Goal: Transaction & Acquisition: Purchase product/service

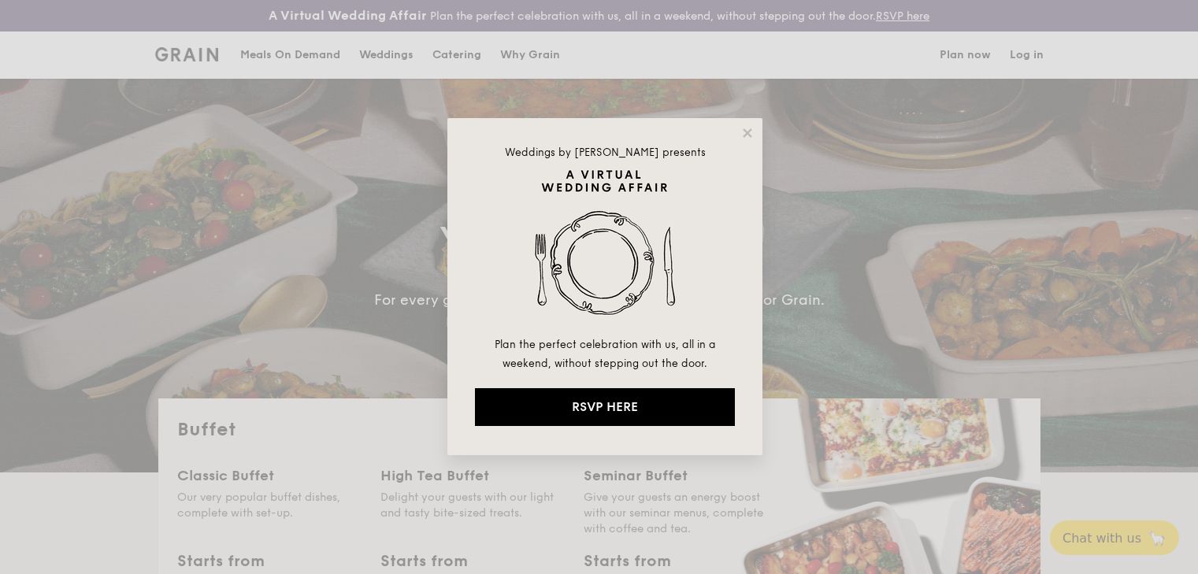
select select
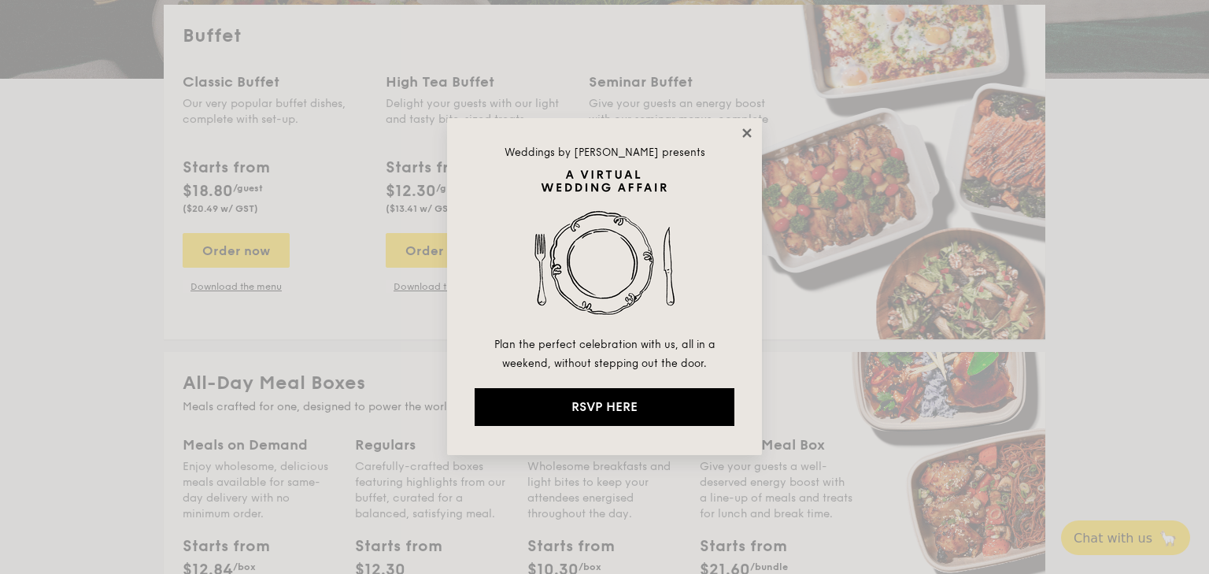
click at [747, 128] on icon at bounding box center [747, 133] width 14 height 14
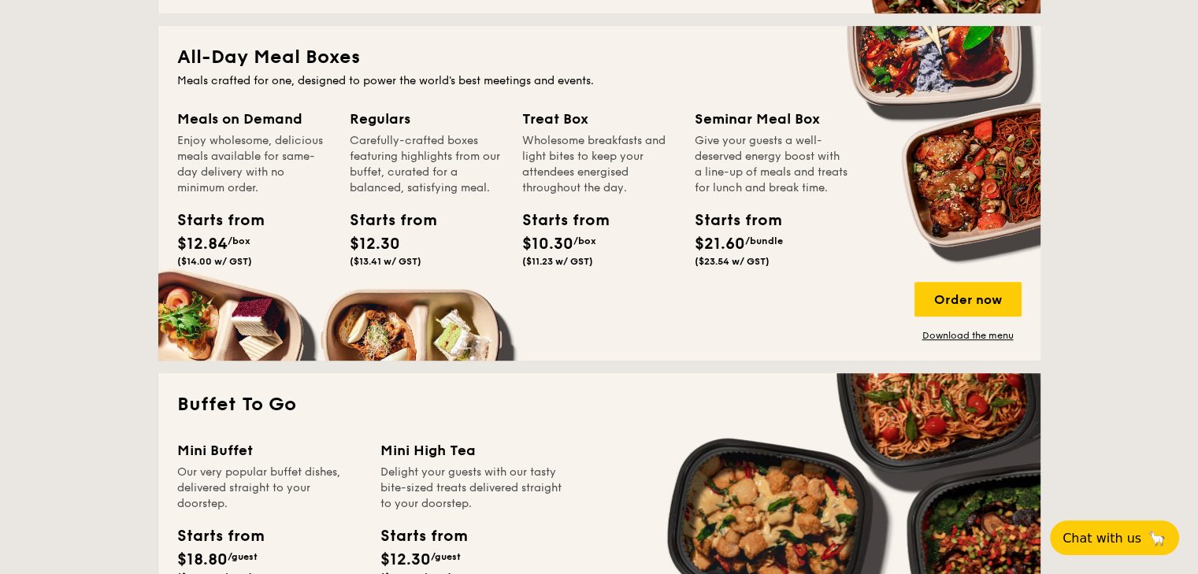
scroll to position [945, 0]
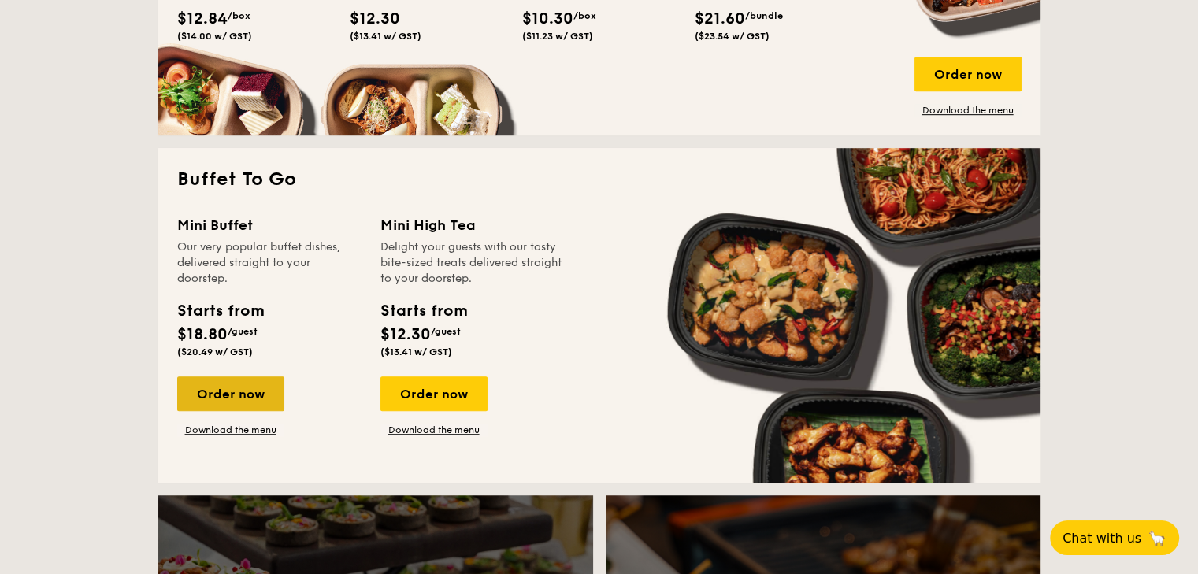
drag, startPoint x: 260, startPoint y: 398, endPoint x: 222, endPoint y: 393, distance: 38.1
click at [222, 393] on div "Order now" at bounding box center [230, 393] width 107 height 35
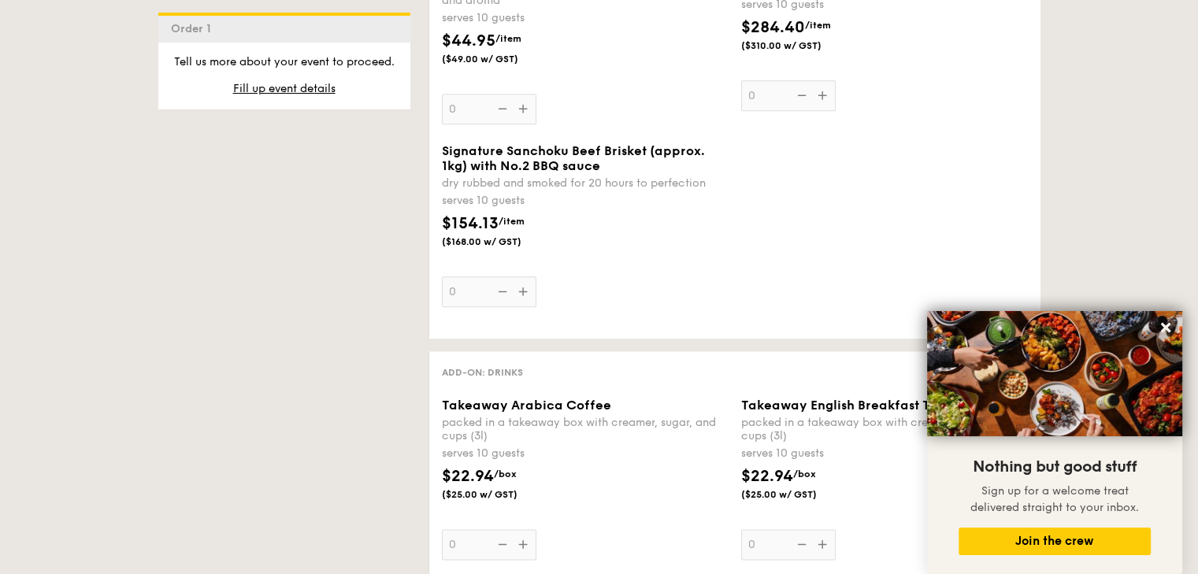
scroll to position [1653, 0]
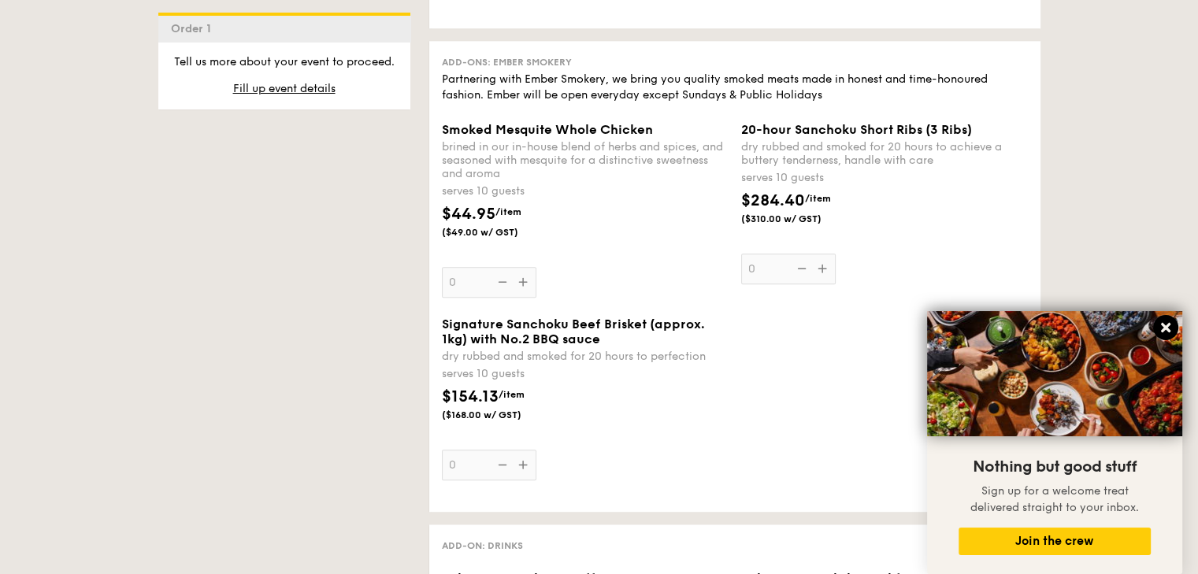
click at [1167, 328] on icon at bounding box center [1165, 327] width 9 height 9
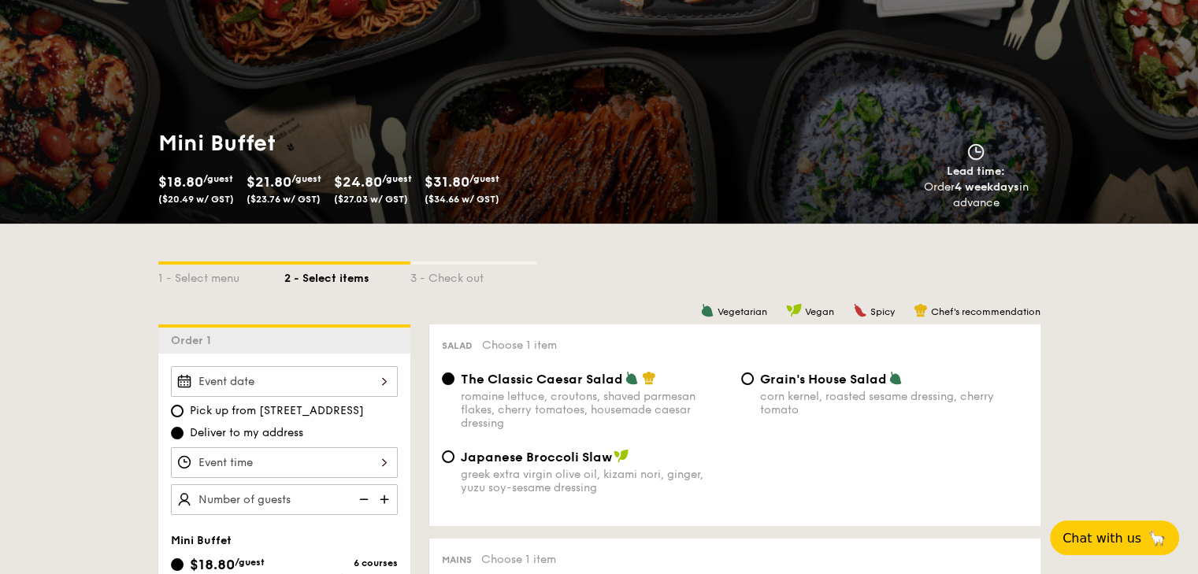
scroll to position [315, 0]
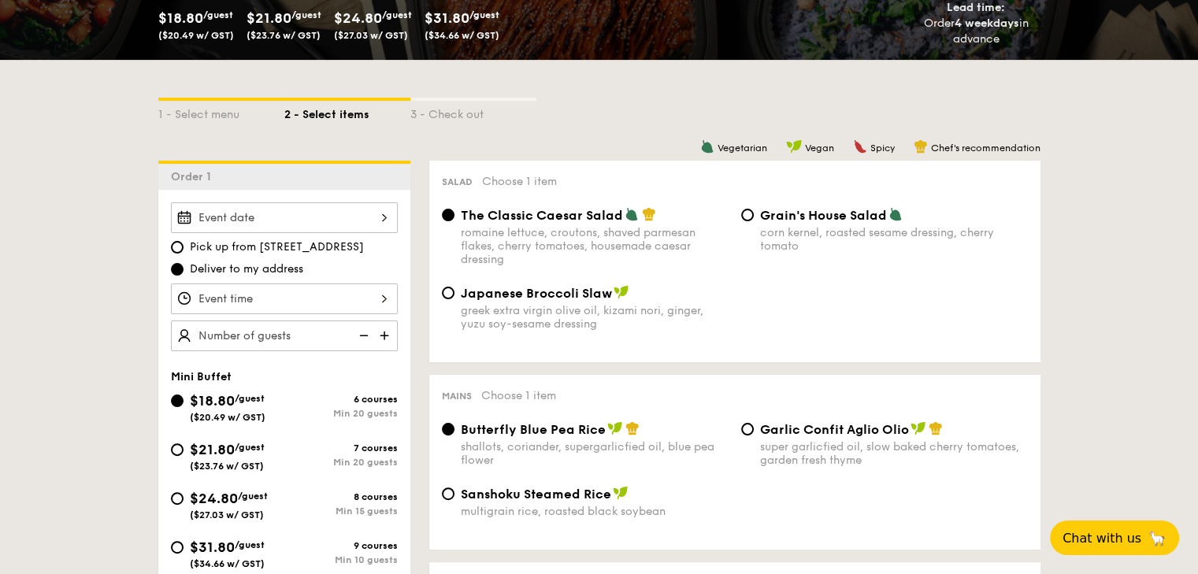
click at [867, 240] on div "corn kernel, roasted sesame dressing, cherry tomato" at bounding box center [894, 239] width 268 height 27
click at [753, 221] on input "Grain's House Salad corn kernel, roasted sesame dressing, cherry tomato" at bounding box center [747, 215] width 13 height 13
radio input "true"
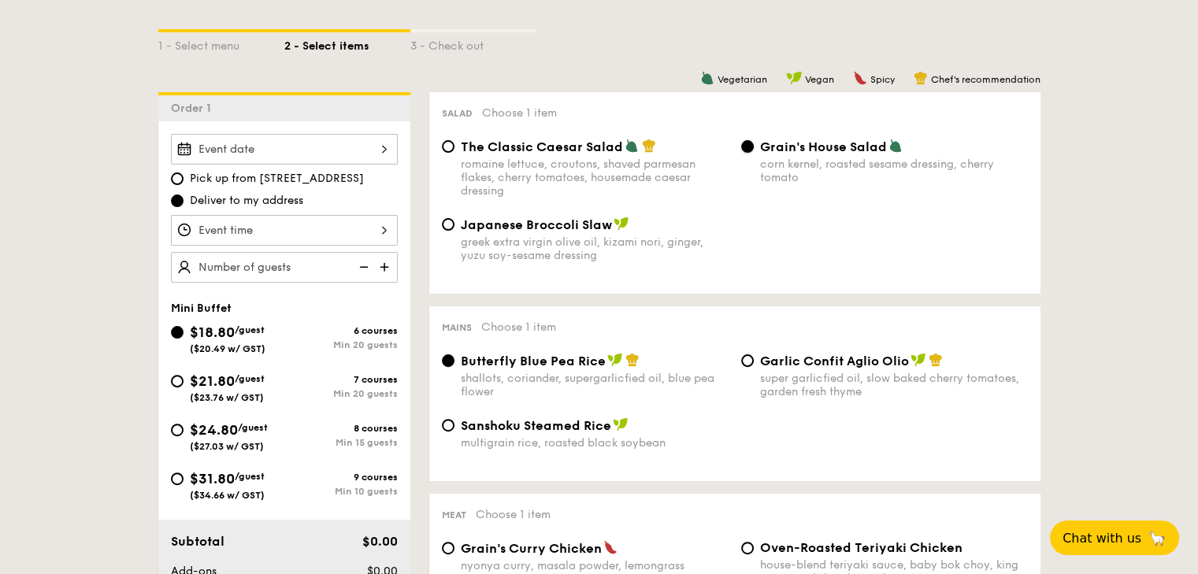
scroll to position [394, 0]
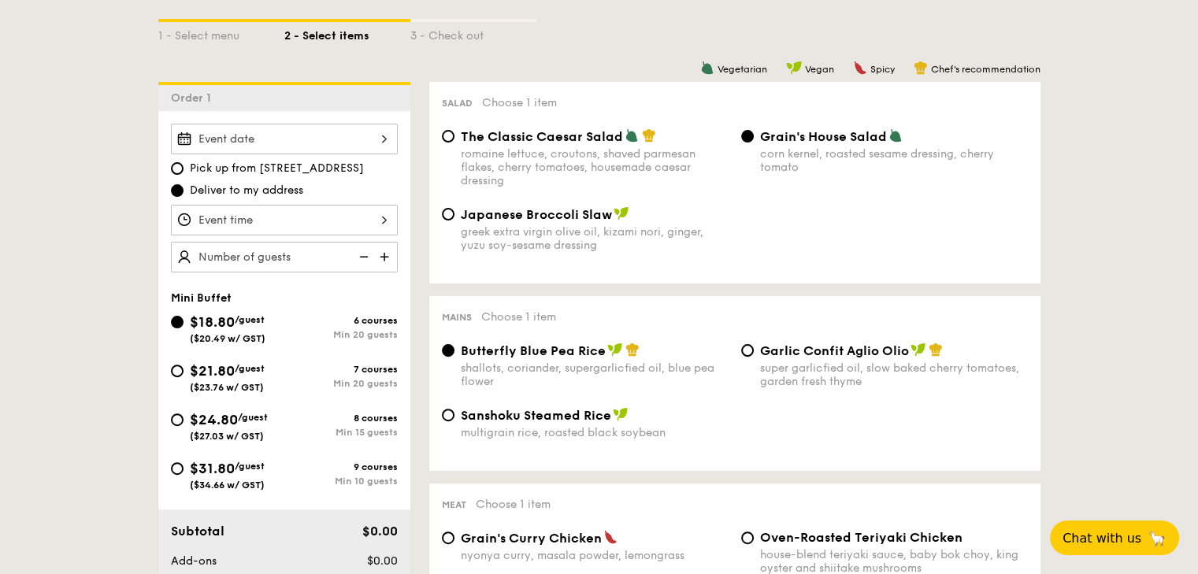
drag, startPoint x: 639, startPoint y: 247, endPoint x: 657, endPoint y: 242, distance: 18.2
click at [639, 247] on div "greek extra virgin olive oil, kizami nori, ginger, yuzu soy-sesame dressing" at bounding box center [595, 238] width 268 height 27
click at [454, 220] on input "Japanese Broccoli Slaw greek extra virgin olive oil, kizami nori, ginger, yuzu …" at bounding box center [448, 214] width 13 height 13
radio input "true"
click at [673, 172] on div "romaine lettuce, croutons, shaved parmesan flakes, cherry tomatoes, housemade c…" at bounding box center [595, 167] width 268 height 40
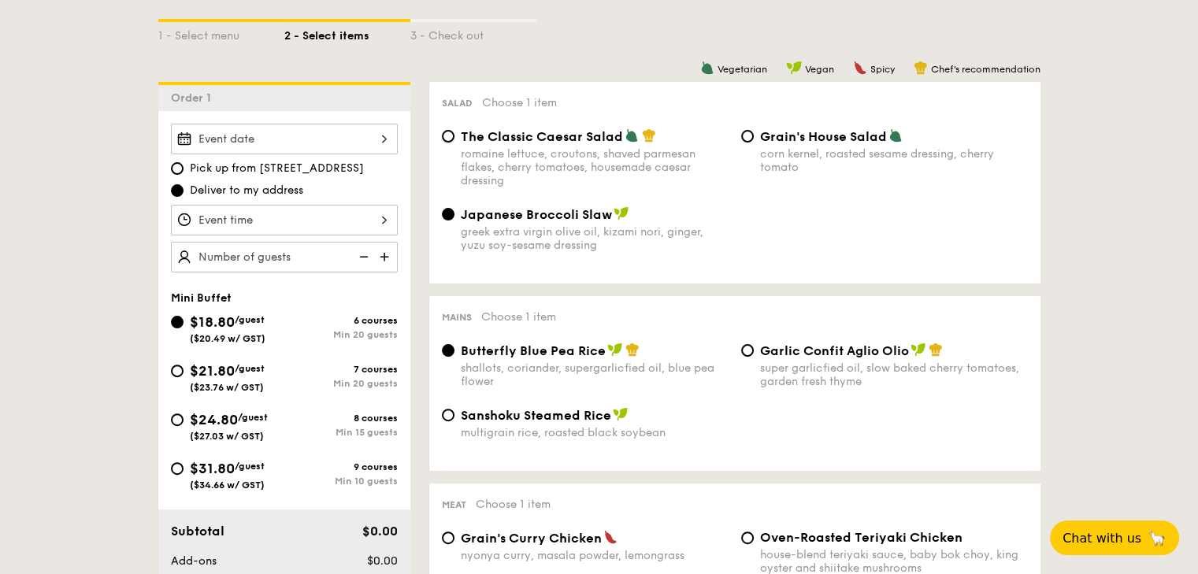
click at [454, 143] on input "The Classic Caesar Salad romaine lettuce, croutons, shaved parmesan flakes, che…" at bounding box center [448, 136] width 13 height 13
radio input "true"
click at [642, 246] on div "greek extra virgin olive oil, kizami nori, ginger, yuzu soy-sesame dressing" at bounding box center [595, 238] width 268 height 27
click at [454, 220] on input "Japanese Broccoli Slaw greek extra virgin olive oil, kizami nori, ginger, yuzu …" at bounding box center [448, 214] width 13 height 13
radio input "true"
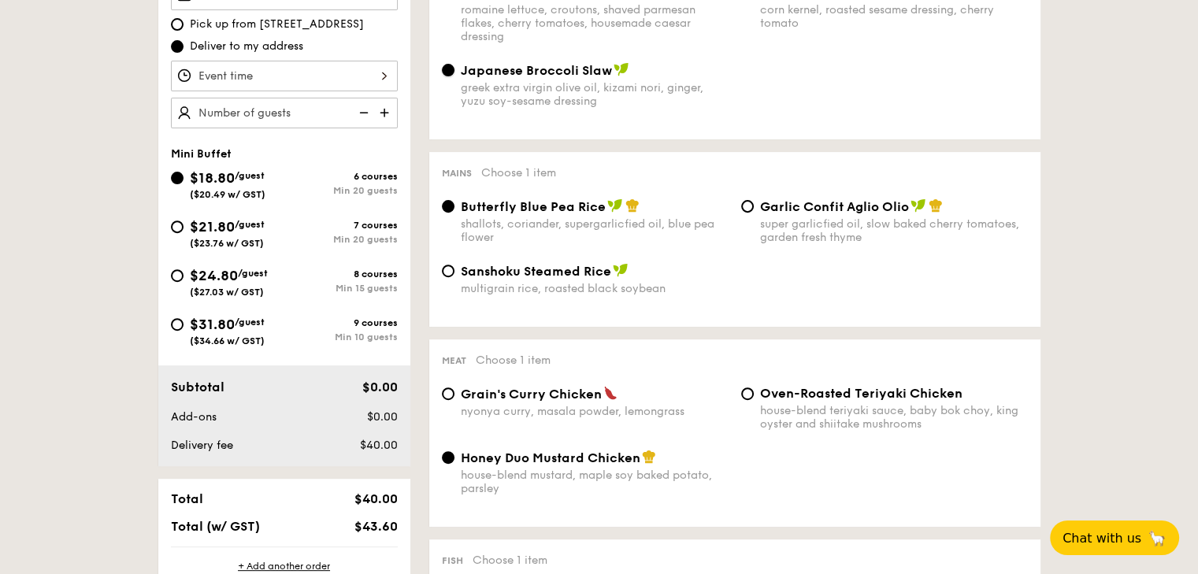
scroll to position [551, 0]
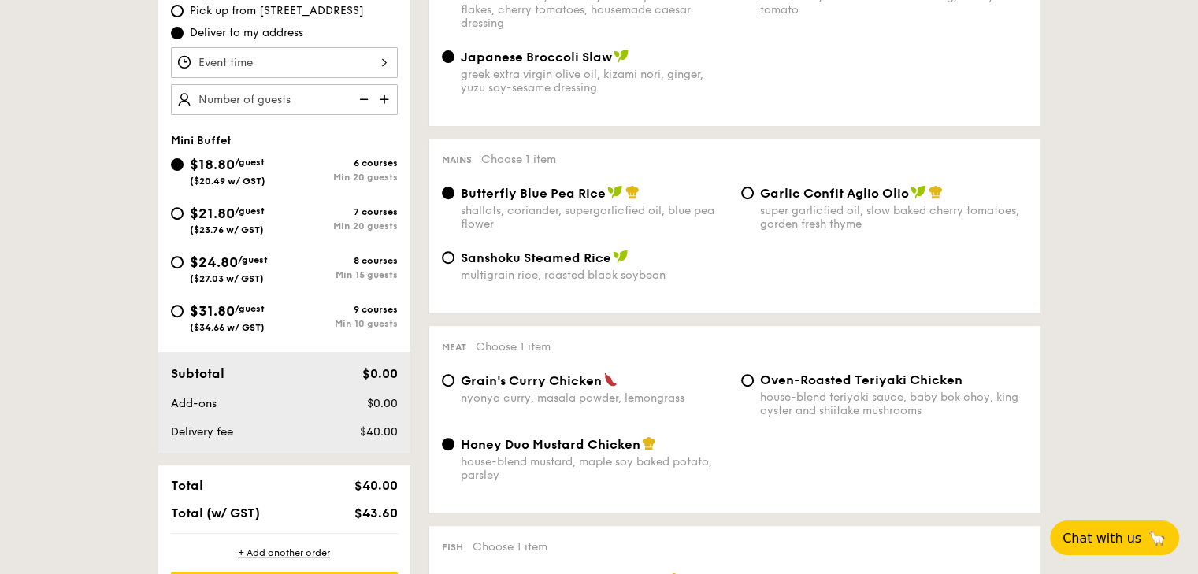
click at [794, 228] on div "super garlicfied oil, slow baked cherry tomatoes, garden fresh thyme" at bounding box center [894, 217] width 268 height 27
click at [753, 199] on input "Garlic Confit Aglio Olio super garlicfied oil, slow baked cherry tomatoes, gard…" at bounding box center [747, 193] width 13 height 13
radio input "true"
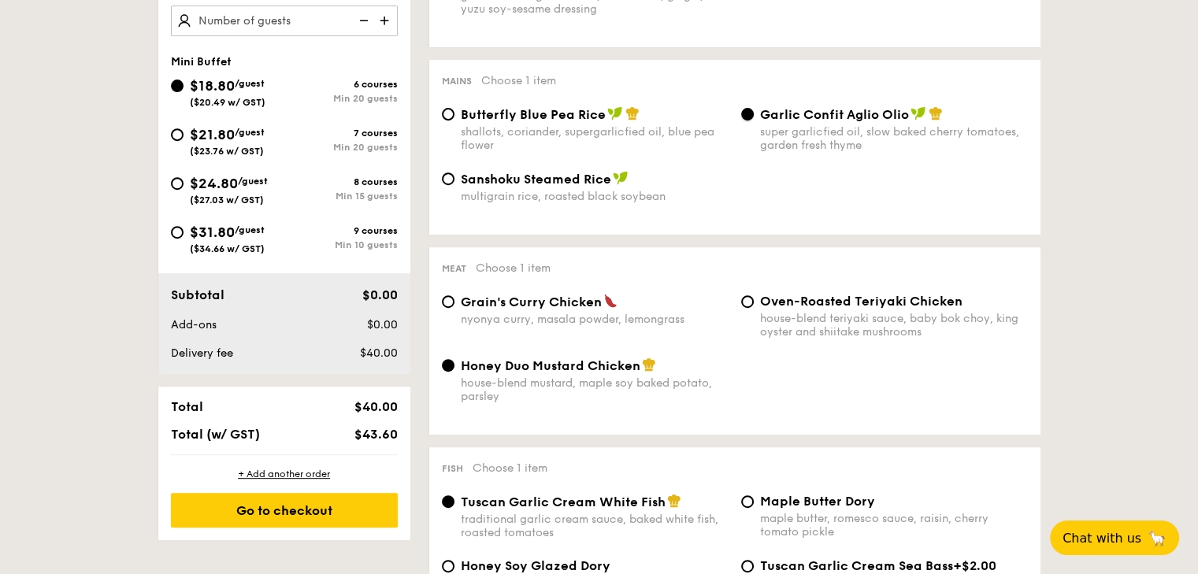
scroll to position [709, 0]
